Goal: Information Seeking & Learning: Learn about a topic

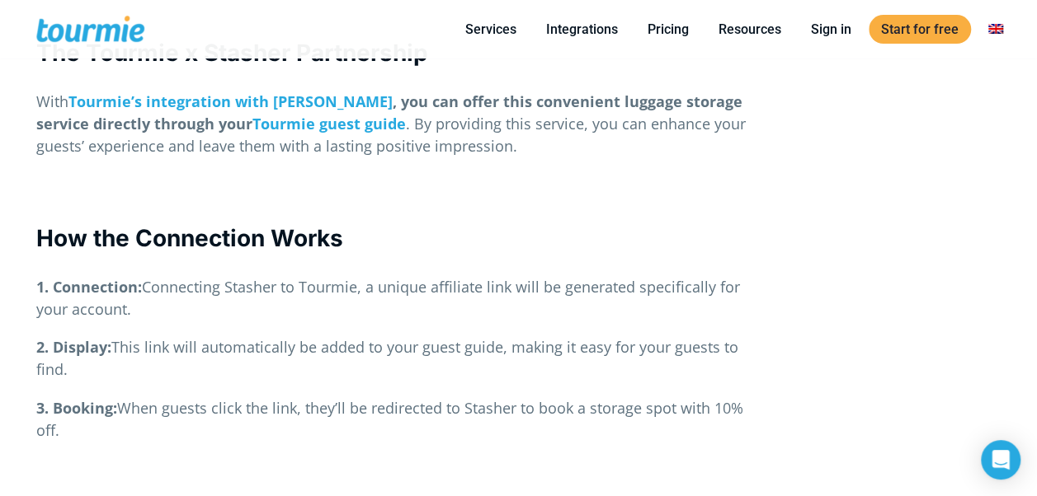
scroll to position [1654, 0]
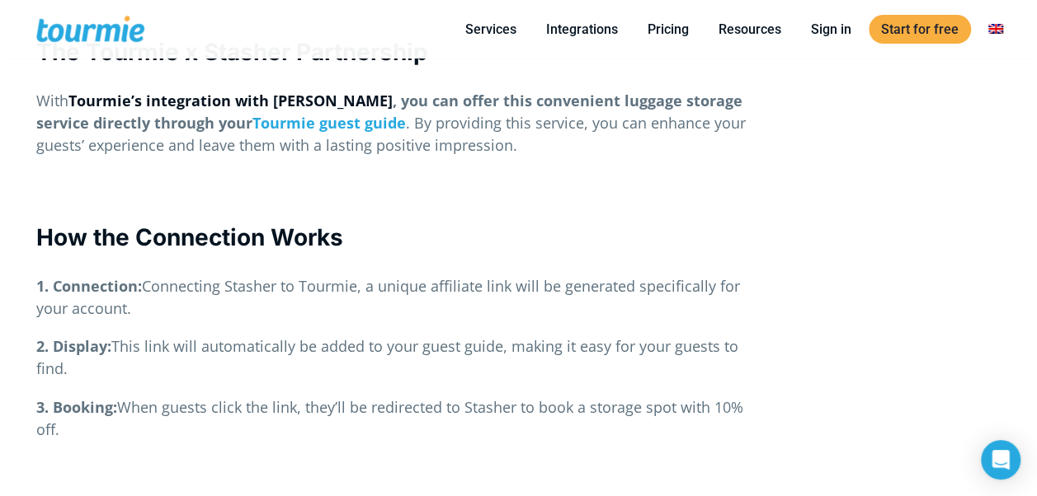
click at [229, 91] on link "Tourmie’s integration with Stasher" at bounding box center [230, 101] width 324 height 20
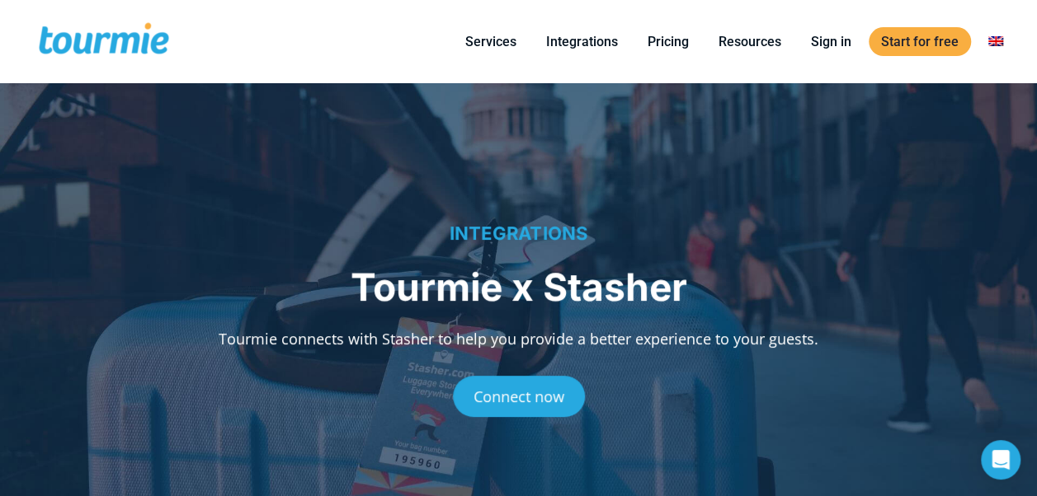
click at [73, 36] on span at bounding box center [103, 41] width 135 height 39
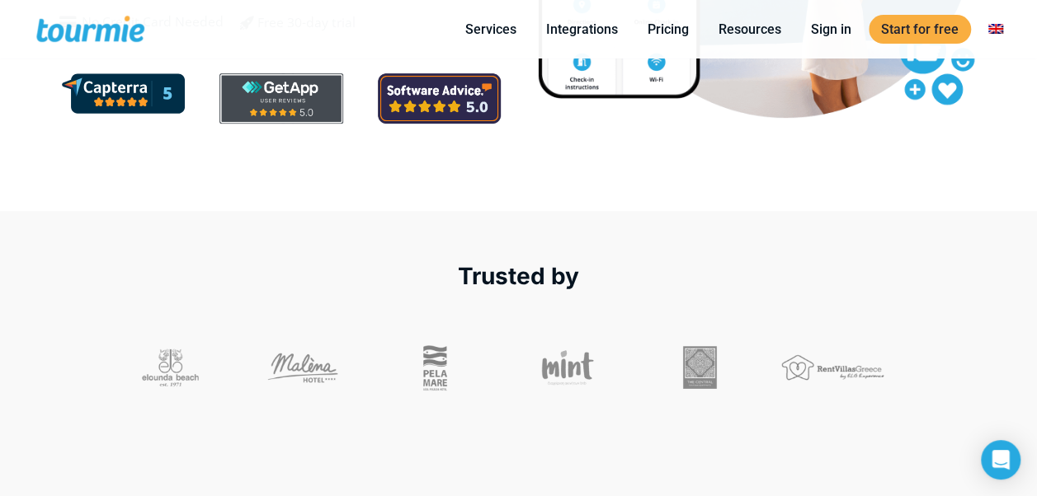
scroll to position [618, 0]
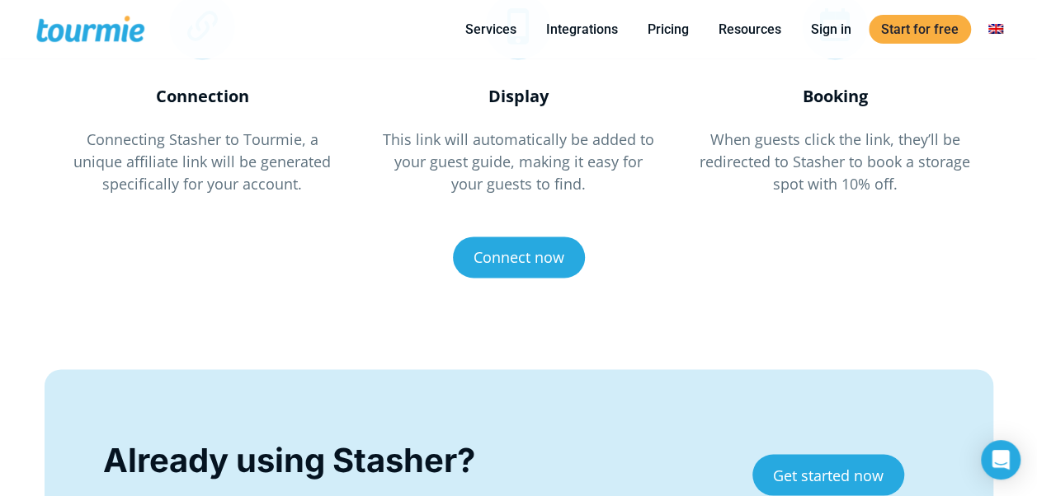
scroll to position [1201, 0]
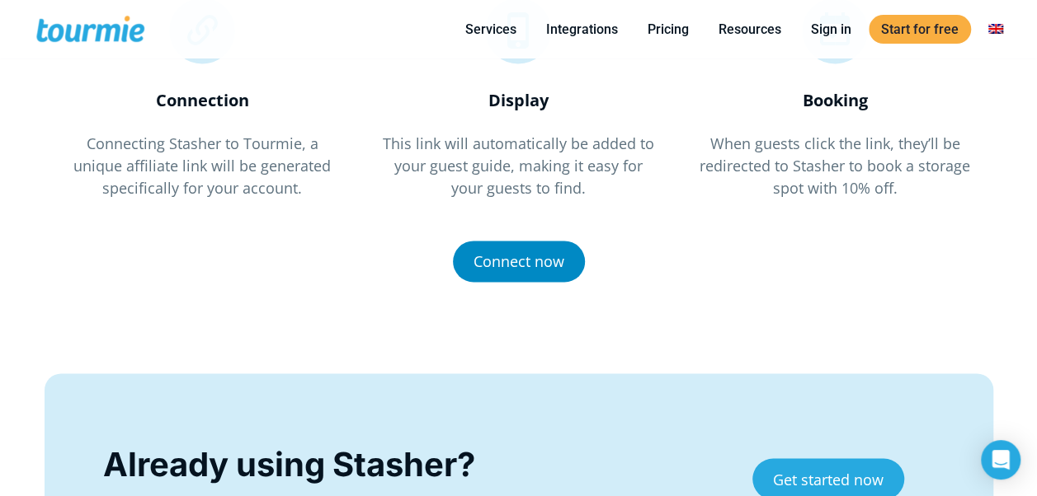
click at [492, 262] on link "Connect now" at bounding box center [519, 261] width 132 height 41
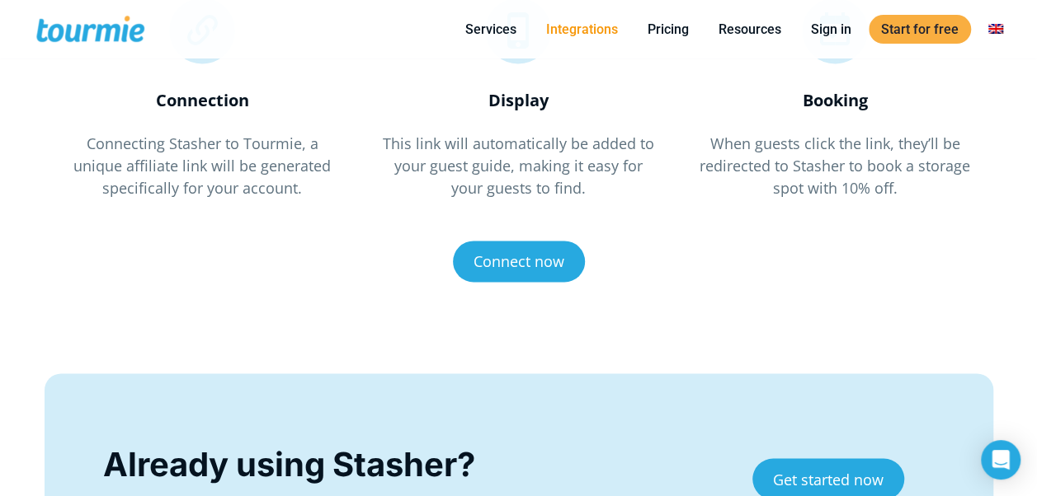
click at [574, 30] on link "Integrations" at bounding box center [582, 29] width 96 height 21
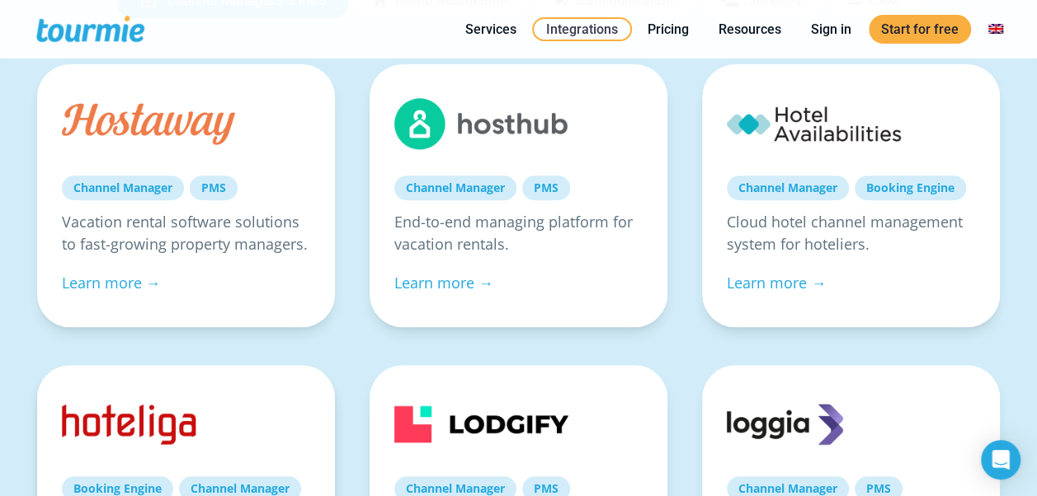
scroll to position [249, 0]
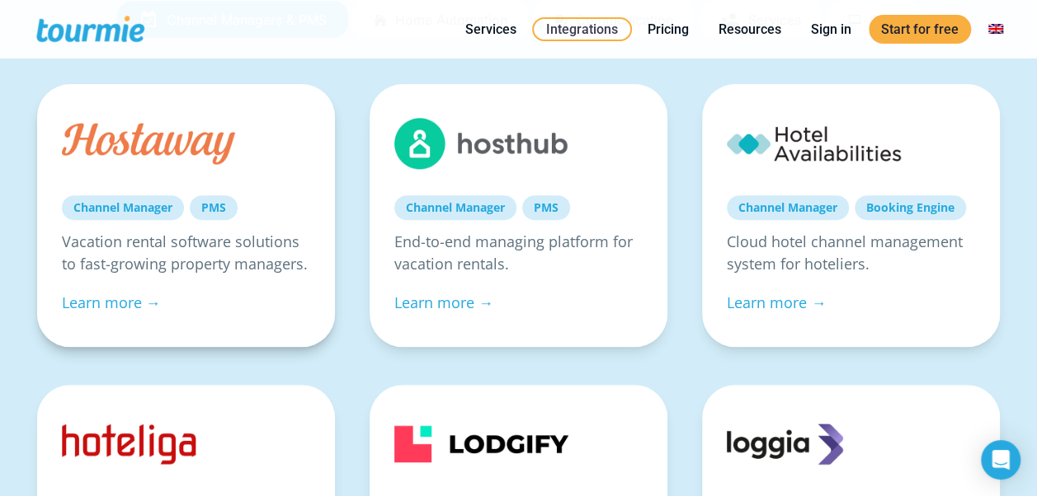
click at [120, 139] on link at bounding box center [149, 143] width 174 height 69
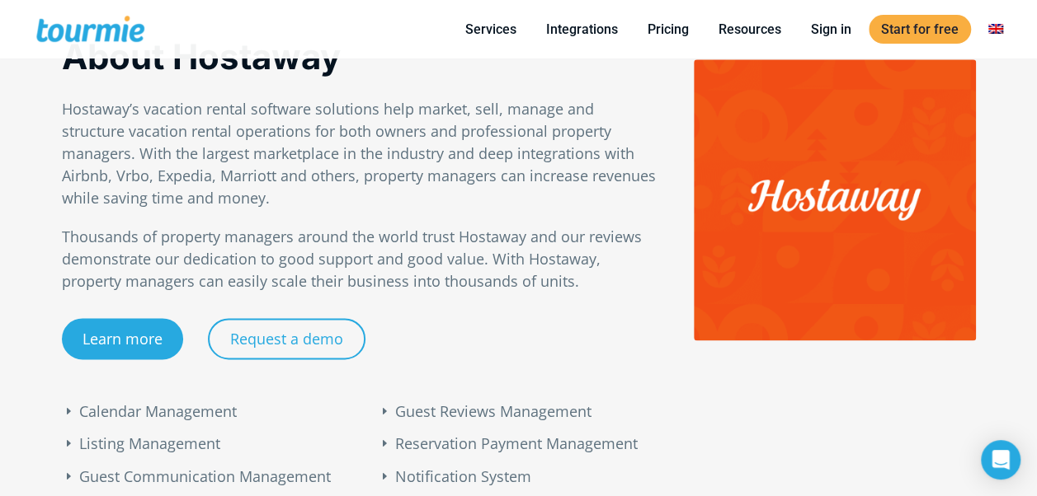
scroll to position [1042, 0]
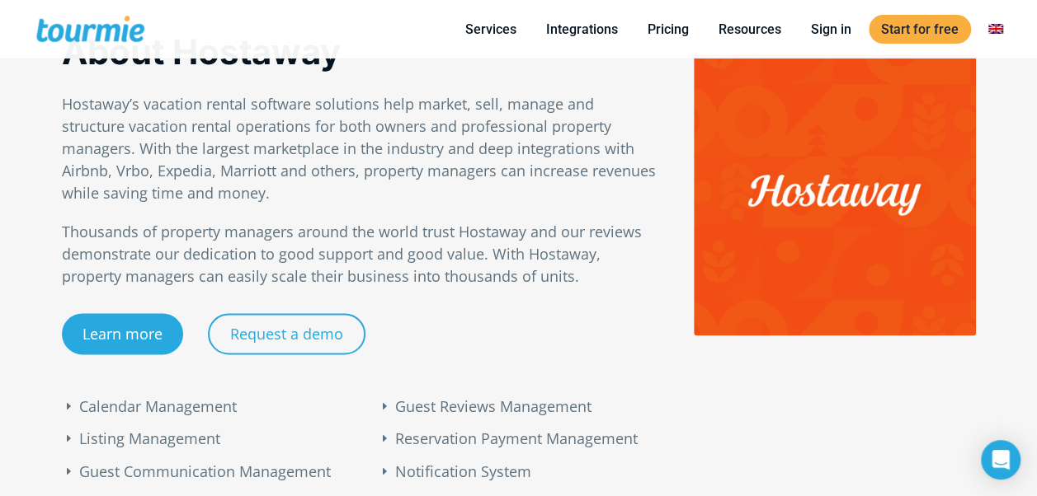
drag, startPoint x: 372, startPoint y: 190, endPoint x: 366, endPoint y: 180, distance: 11.5
click at [366, 180] on p "Hostaway’s vacation rental software solutions help market, sell, manage and str…" at bounding box center [361, 148] width 598 height 111
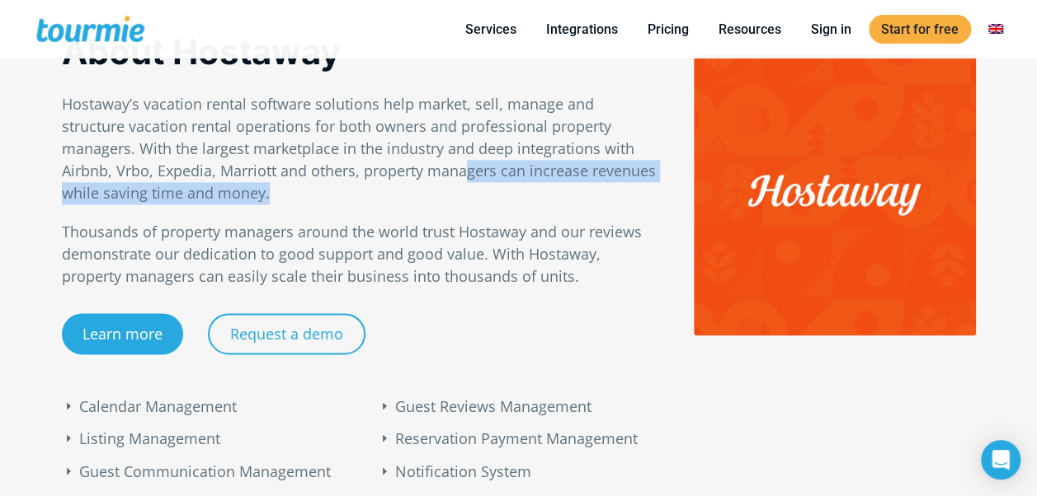
click at [366, 180] on p "Hostaway’s vacation rental software solutions help market, sell, manage and str…" at bounding box center [361, 148] width 598 height 111
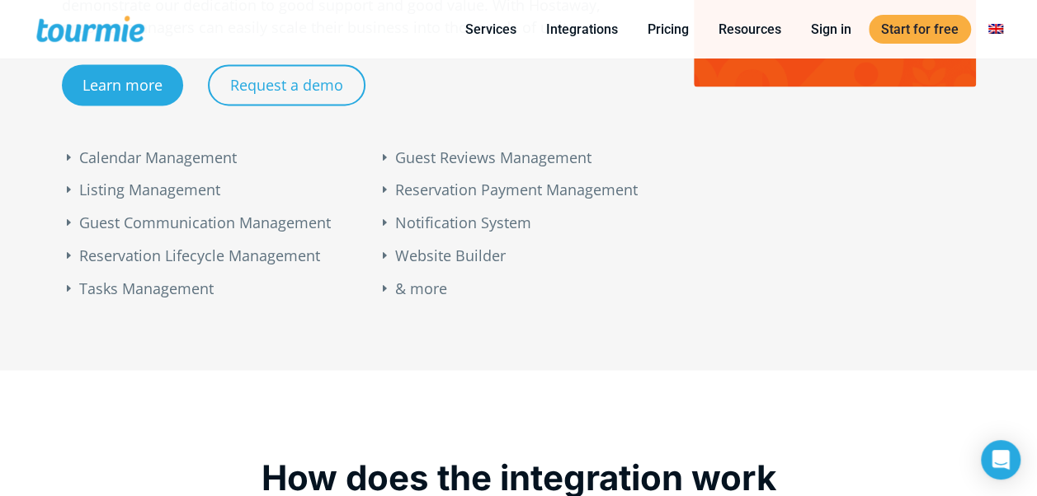
scroll to position [1291, 0]
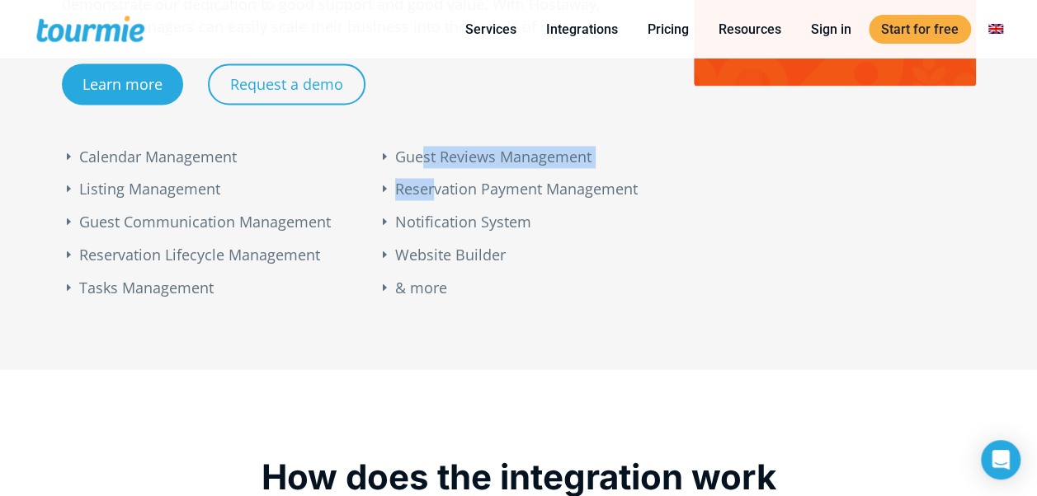
drag, startPoint x: 435, startPoint y: 175, endPoint x: 421, endPoint y: 165, distance: 16.5
click at [421, 165] on ul "Guest Reviews Management Reservation Payment Management Notification System Web…" at bounding box center [598, 222] width 440 height 153
click at [421, 165] on li "Guest Reviews Management" at bounding box center [605, 157] width 421 height 22
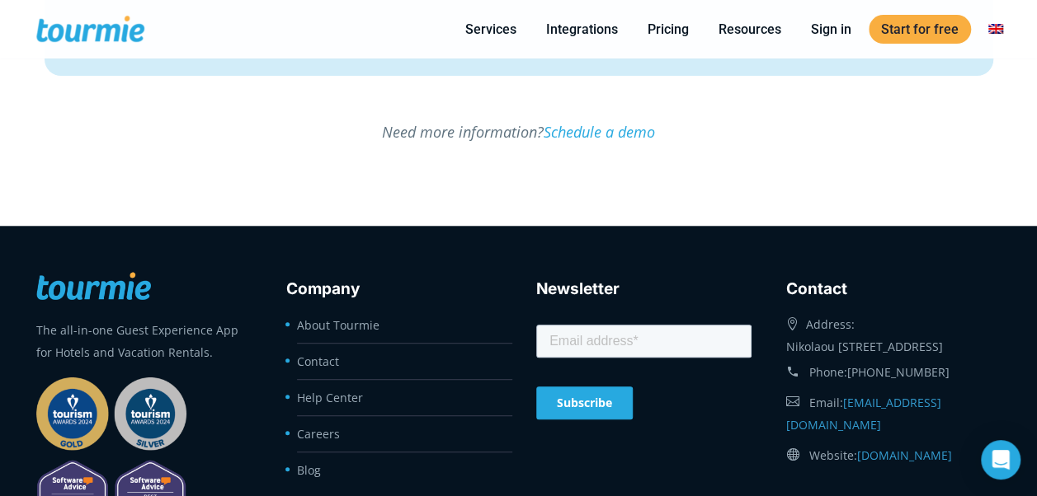
scroll to position [3554, 0]
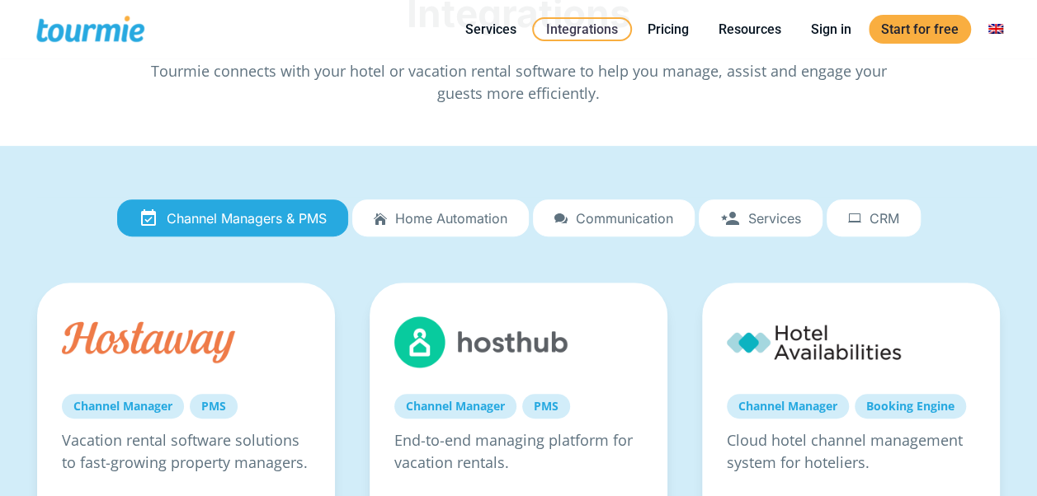
scroll to position [210, 0]
